Goal: Information Seeking & Learning: Learn about a topic

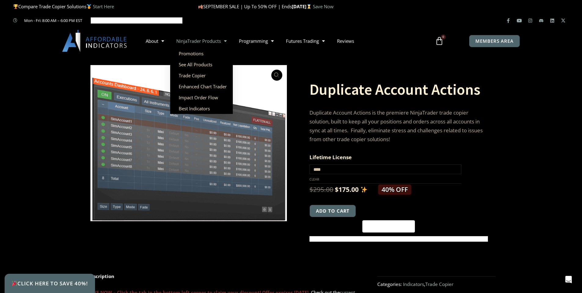
click at [205, 40] on link "NinjaTrader Products" at bounding box center [201, 41] width 63 height 14
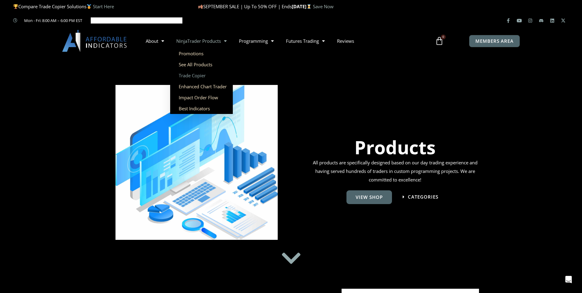
click at [199, 75] on link "Trade Copier" at bounding box center [201, 75] width 63 height 11
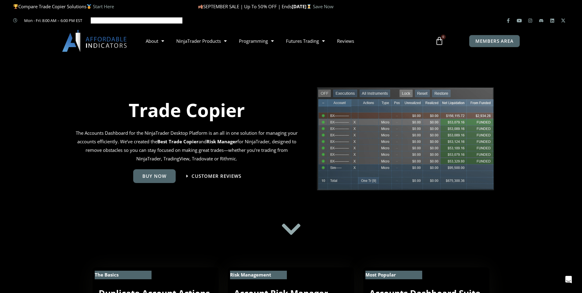
click at [286, 229] on icon at bounding box center [291, 231] width 22 height 22
click at [292, 235] on icon at bounding box center [291, 230] width 22 height 22
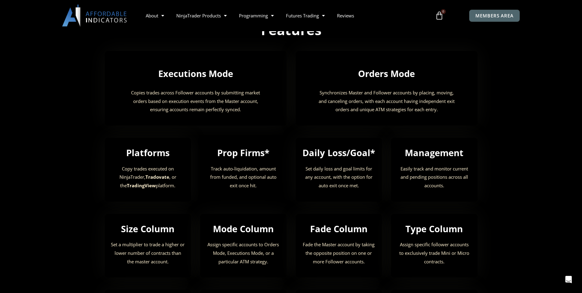
scroll to position [641, 0]
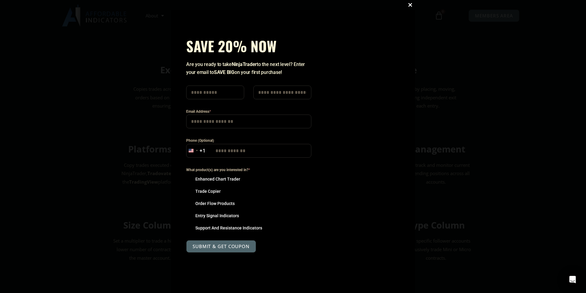
drag, startPoint x: 411, startPoint y: 2, endPoint x: 409, endPoint y: 11, distance: 9.2
click at [411, 3] on button "Close this module" at bounding box center [411, 5] width 10 height 10
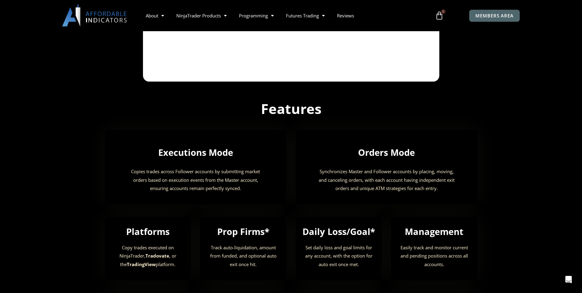
scroll to position [550, 0]
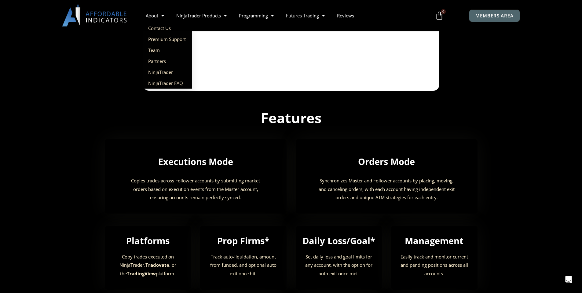
click at [73, 162] on section "Executions Mode Copies trades across Follower accounts by submitting market ord…" at bounding box center [291, 176] width 582 height 87
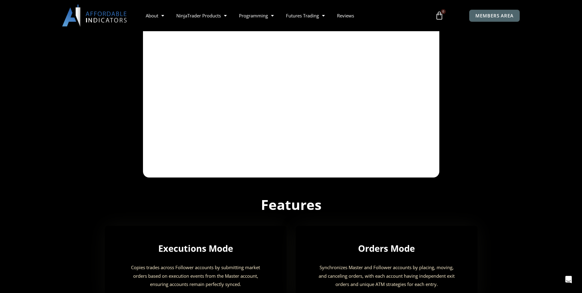
scroll to position [397, 0]
